Goal: Check status

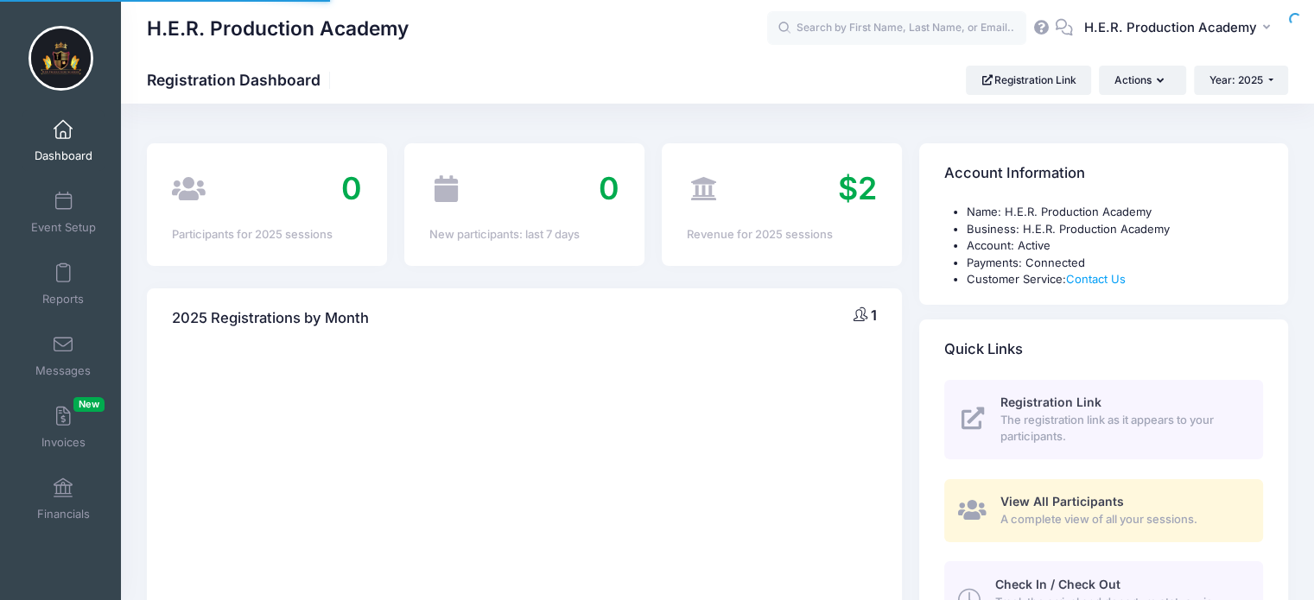
select select
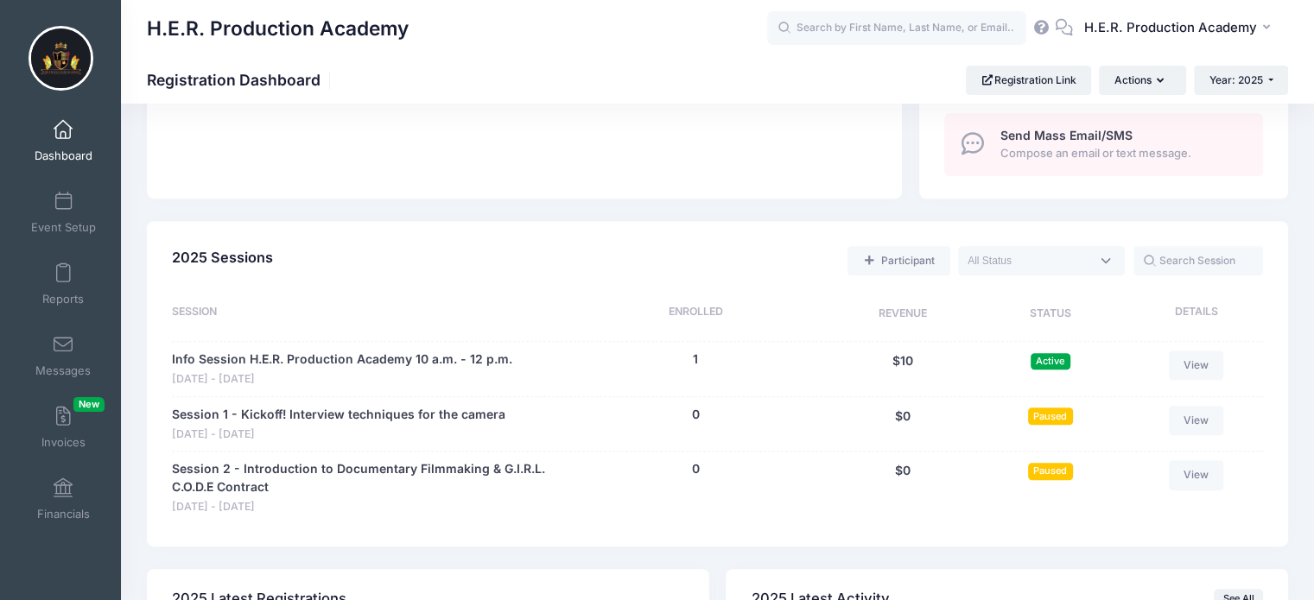
scroll to position [660, 0]
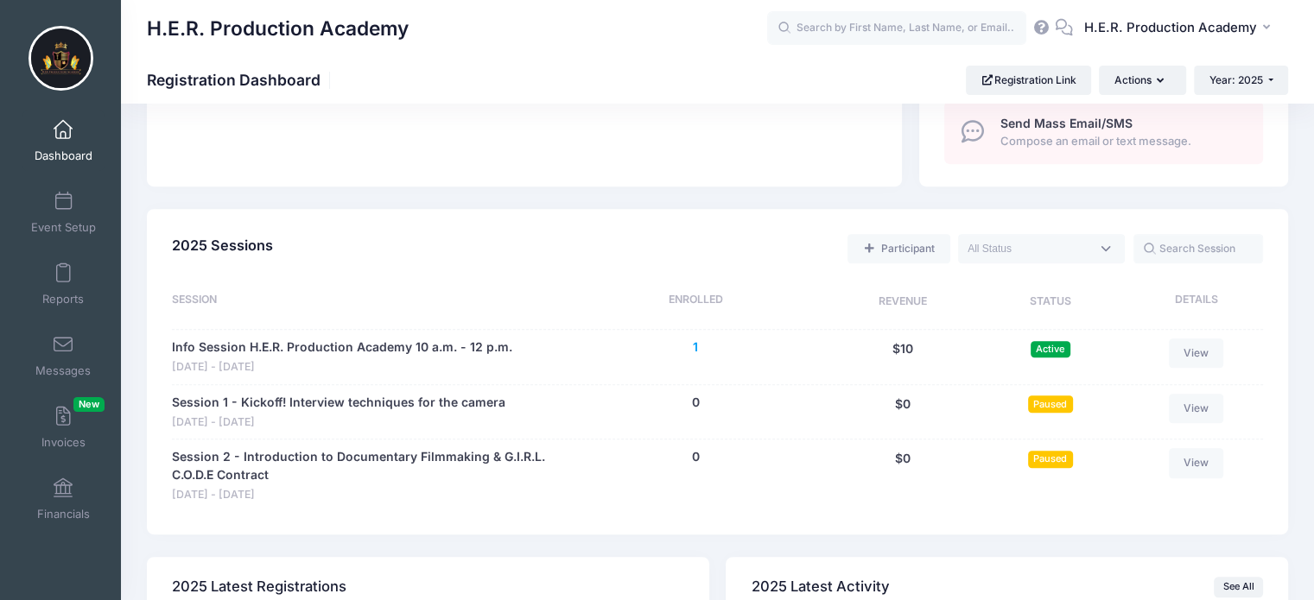
click at [694, 352] on button "1" at bounding box center [695, 348] width 5 height 18
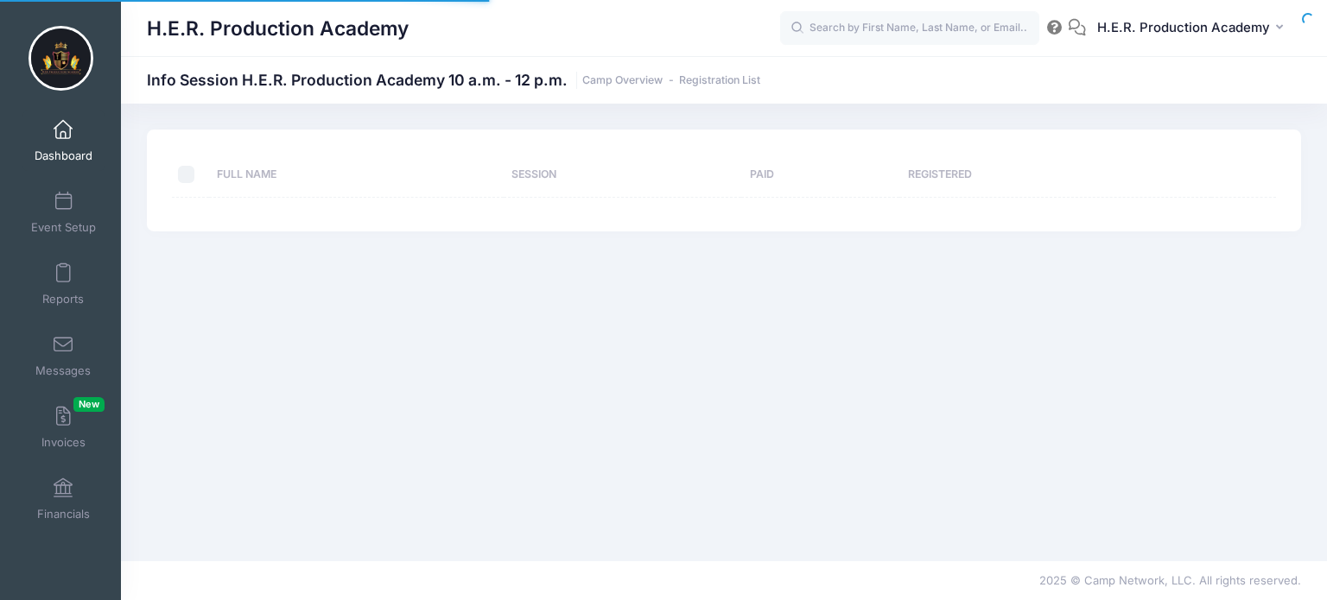
select select "10"
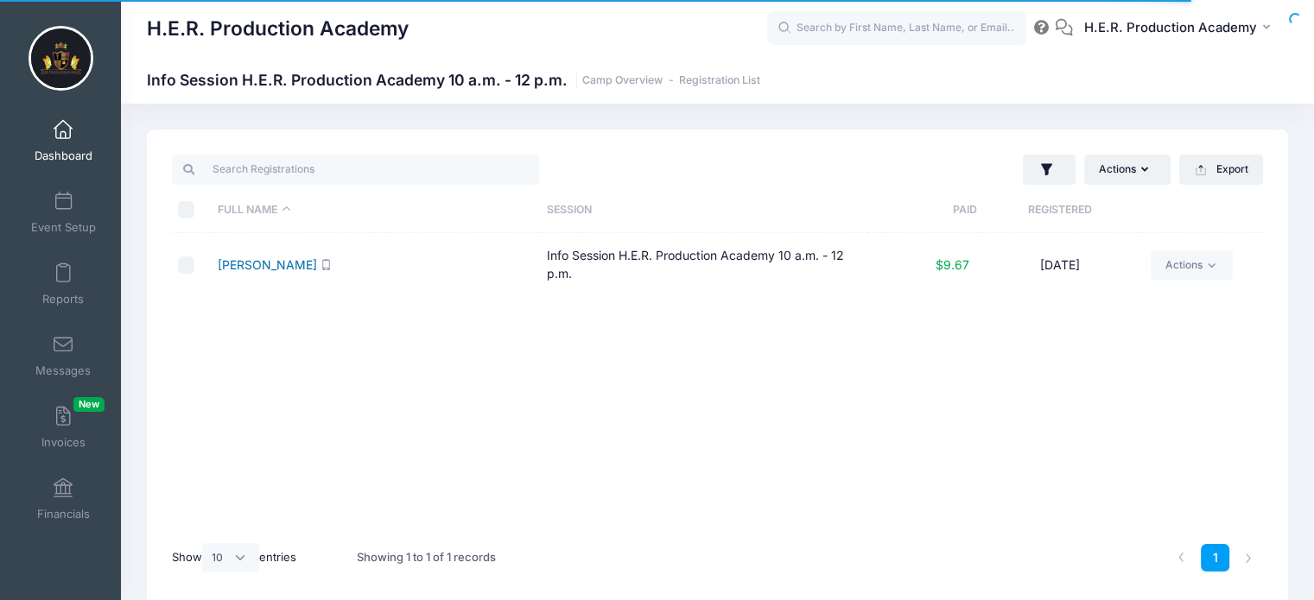
click at [280, 258] on link "Bigwarfe, Charis" at bounding box center [267, 264] width 99 height 15
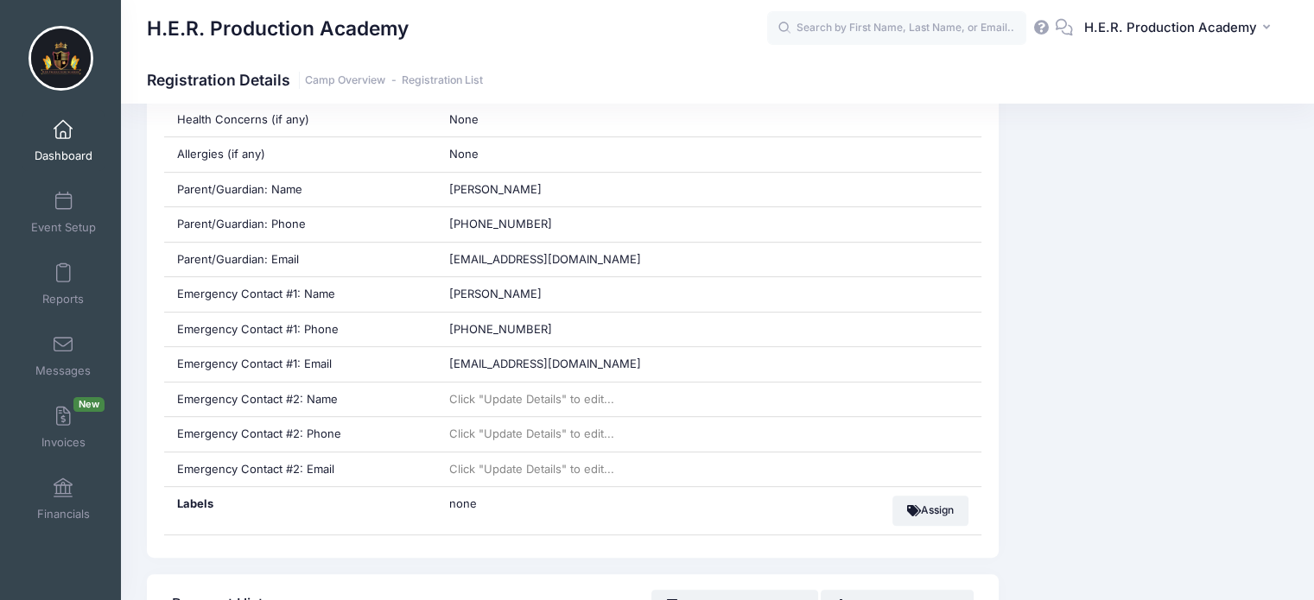
scroll to position [796, 0]
